Goal: Navigation & Orientation: Find specific page/section

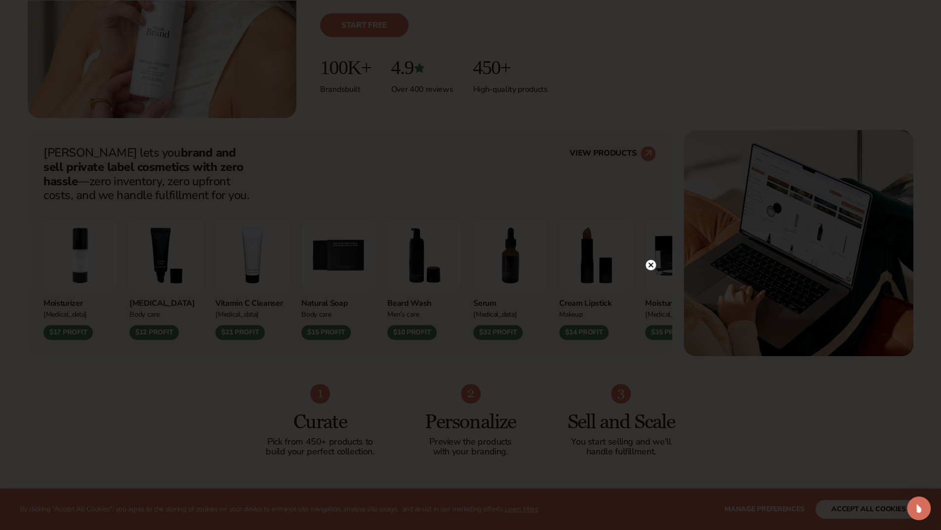
scroll to position [297, 0]
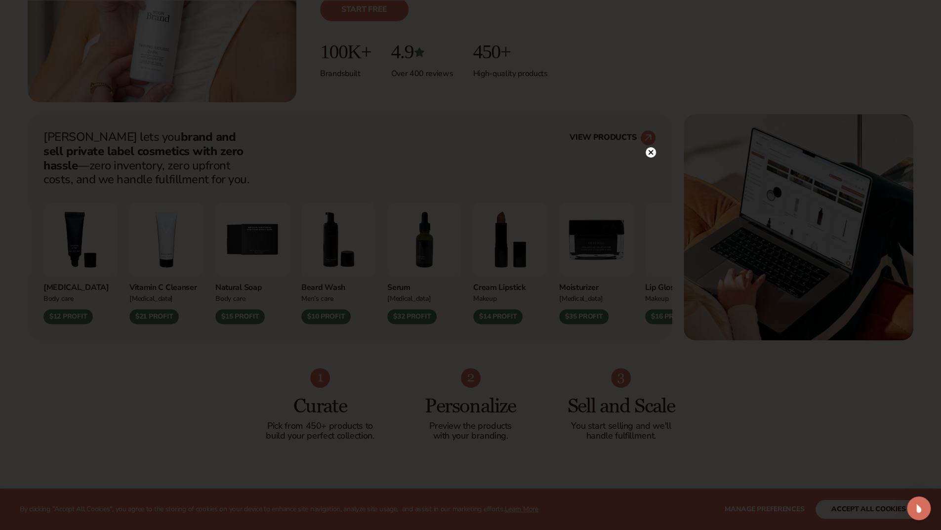
click at [654, 149] on circle at bounding box center [651, 152] width 10 height 10
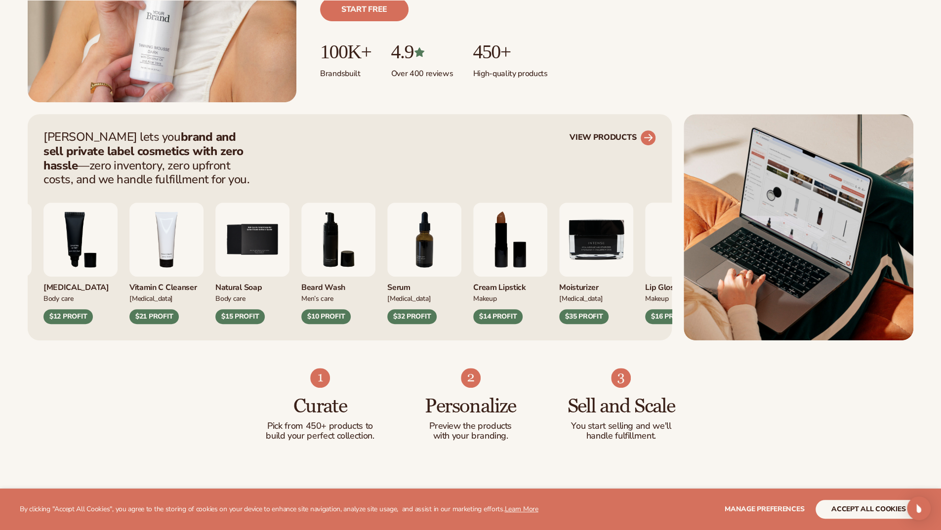
click at [651, 136] on icon at bounding box center [648, 137] width 9 height 9
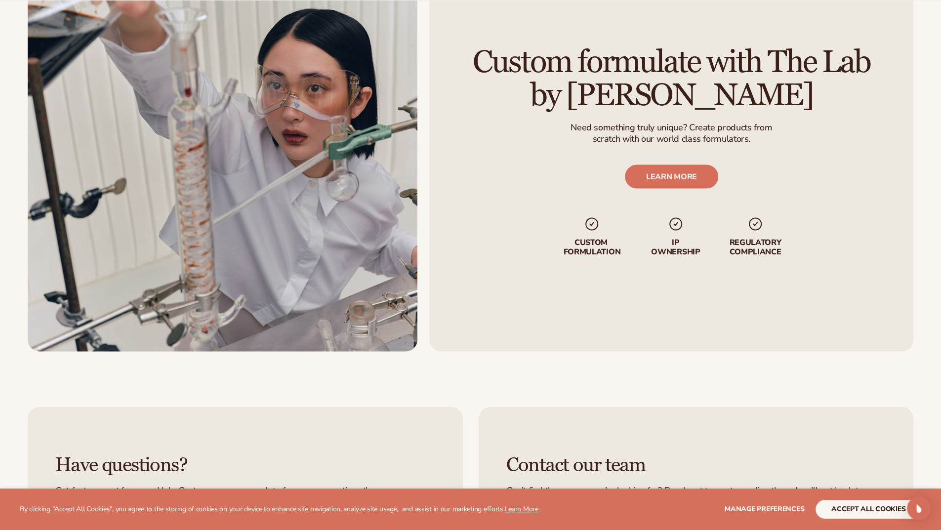
scroll to position [1384, 0]
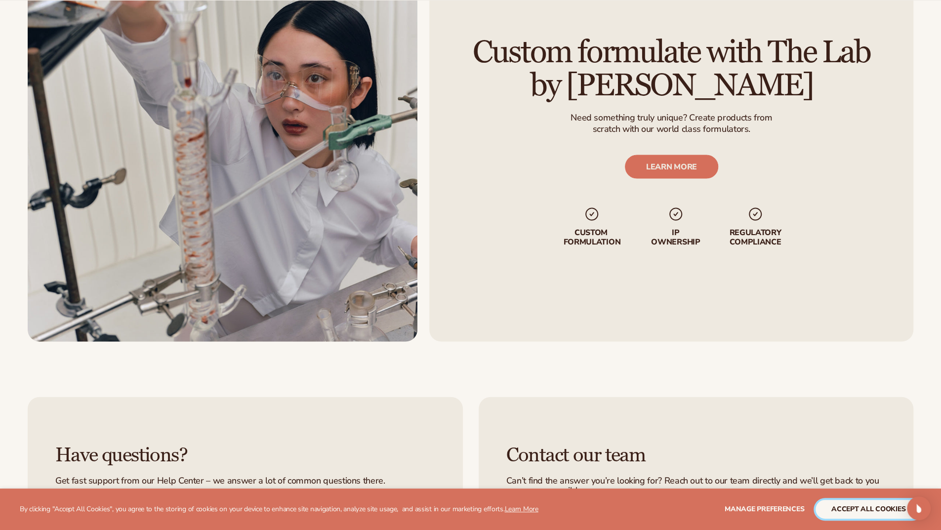
click at [871, 515] on button "accept all cookies" at bounding box center [869, 509] width 106 height 19
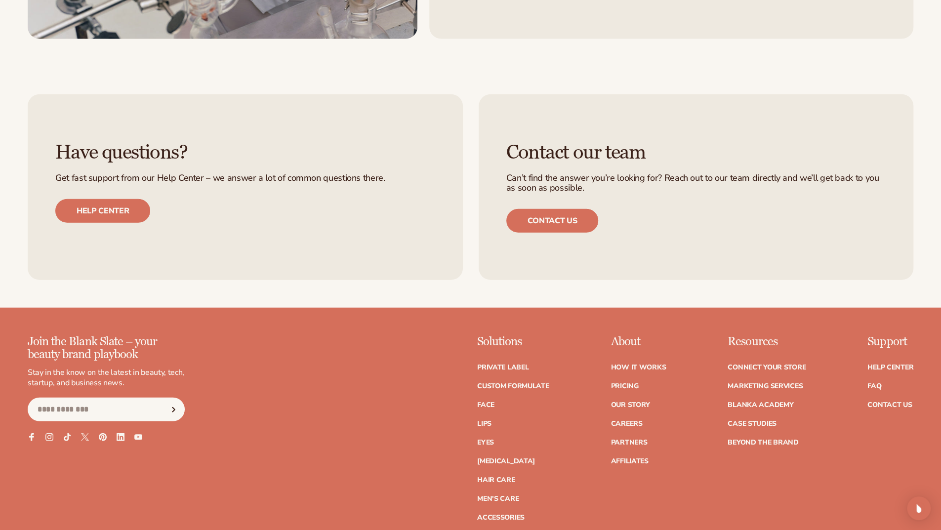
scroll to position [1730, 0]
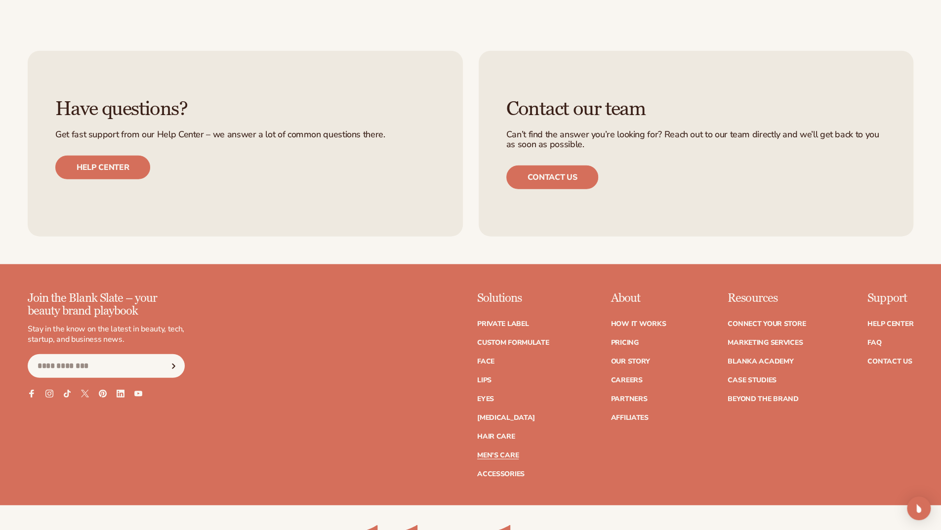
click at [516, 457] on link "Men's Care" at bounding box center [498, 455] width 42 height 7
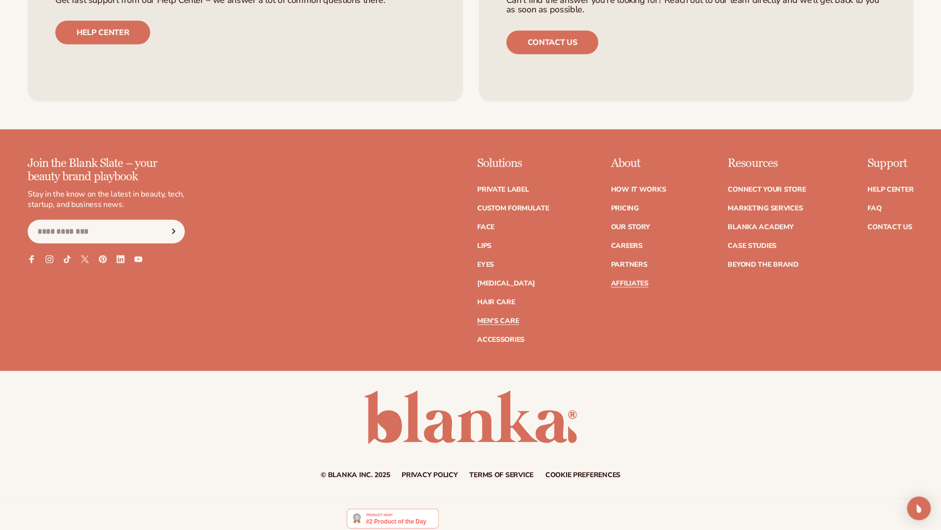
scroll to position [2052, 0]
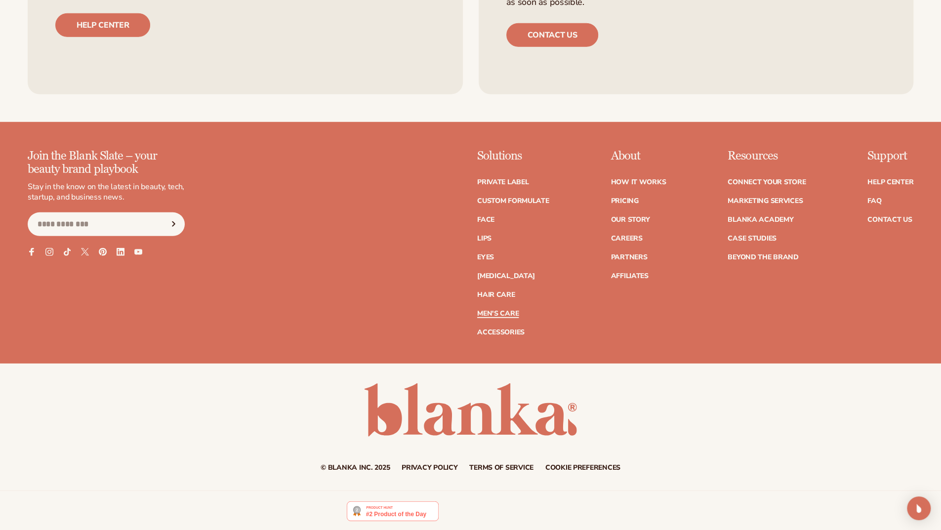
click at [506, 311] on link "Men's Care" at bounding box center [498, 313] width 42 height 7
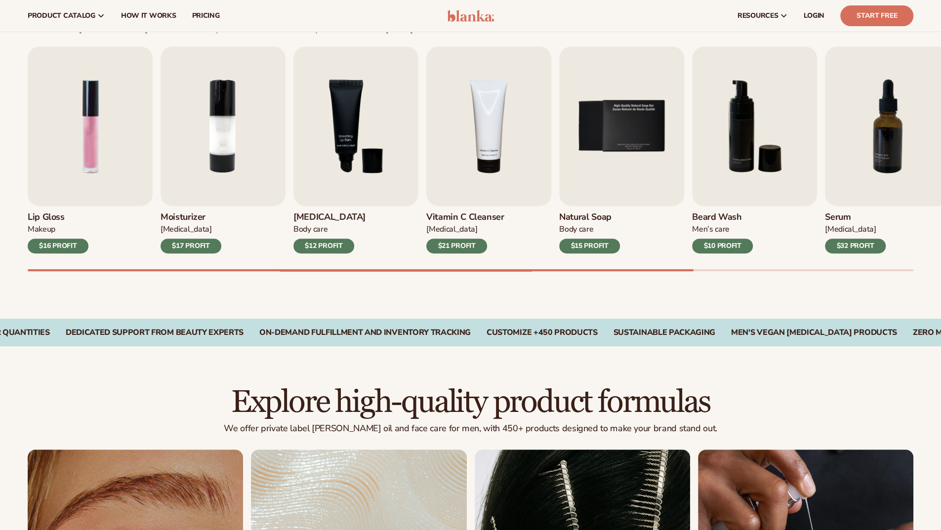
scroll to position [223, 0]
